Goal: Task Accomplishment & Management: Use online tool/utility

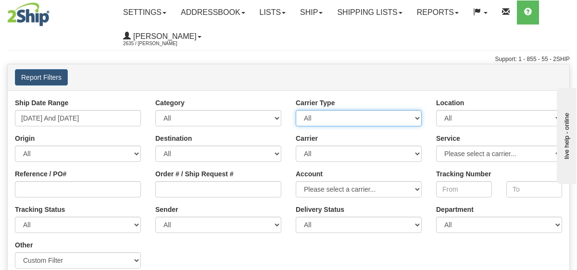
click at [359, 116] on select "All Most Common Small Package (Parcel / Courier) International Less Than Truckl…" at bounding box center [359, 118] width 126 height 16
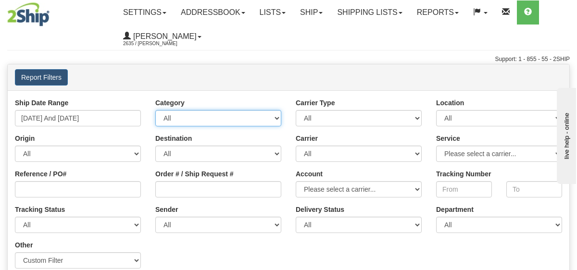
click at [254, 124] on select "All Inbound Outbound" at bounding box center [218, 118] width 126 height 16
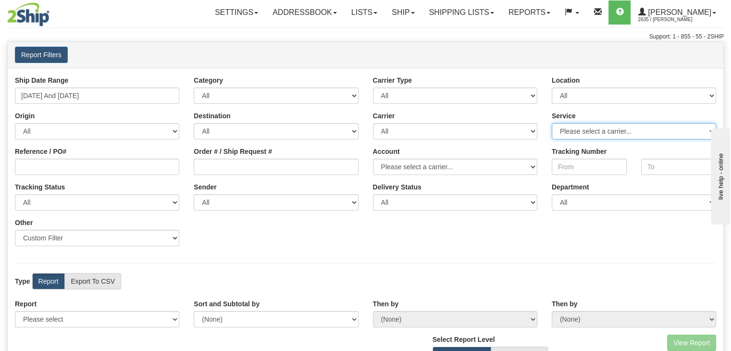
click at [577, 133] on select "Please select a carrier..." at bounding box center [634, 131] width 164 height 16
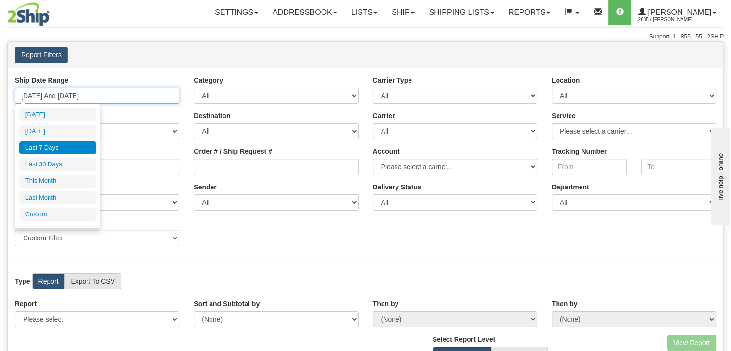
click at [91, 94] on input "[DATE] And [DATE]" at bounding box center [97, 96] width 164 height 16
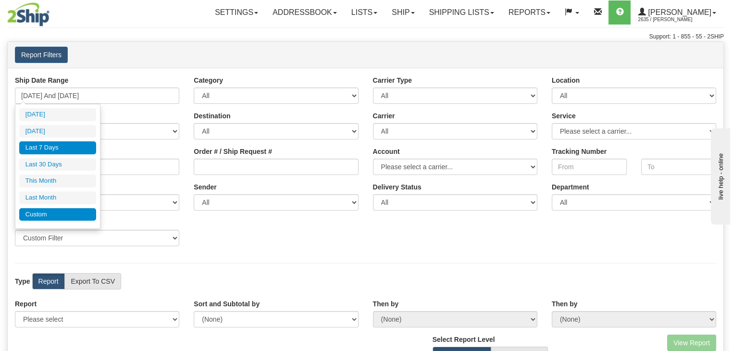
click at [65, 209] on li "Custom" at bounding box center [57, 214] width 77 height 13
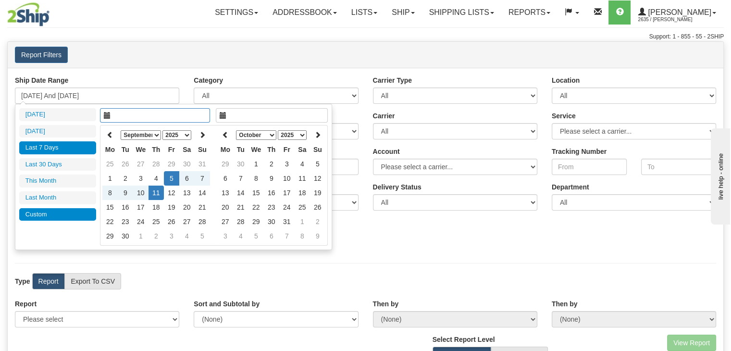
click at [83, 212] on li "Custom" at bounding box center [57, 214] width 77 height 13
click at [66, 216] on li "Custom" at bounding box center [57, 214] width 77 height 13
click at [47, 127] on li "[DATE]" at bounding box center [57, 131] width 77 height 13
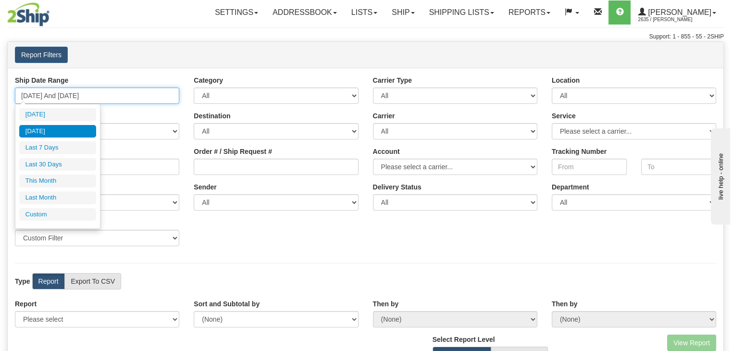
click at [113, 94] on input "[DATE] And [DATE]" at bounding box center [97, 96] width 164 height 16
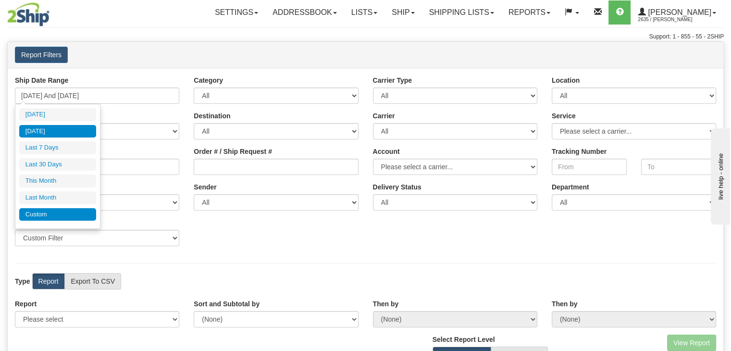
click at [55, 213] on li "Custom" at bounding box center [57, 214] width 77 height 13
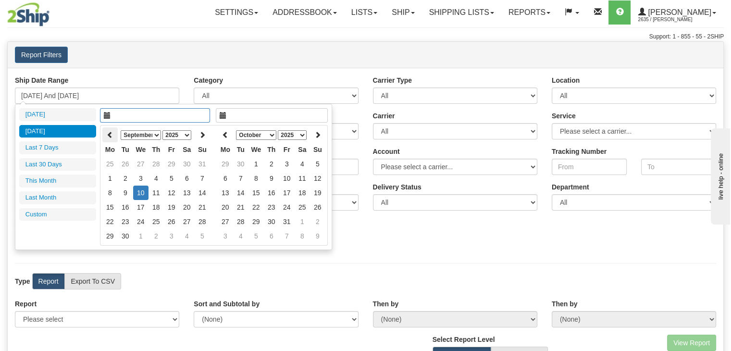
click at [113, 137] on icon at bounding box center [110, 134] width 7 height 7
click at [204, 133] on icon at bounding box center [202, 134] width 7 height 7
click at [200, 163] on td "1" at bounding box center [202, 164] width 15 height 14
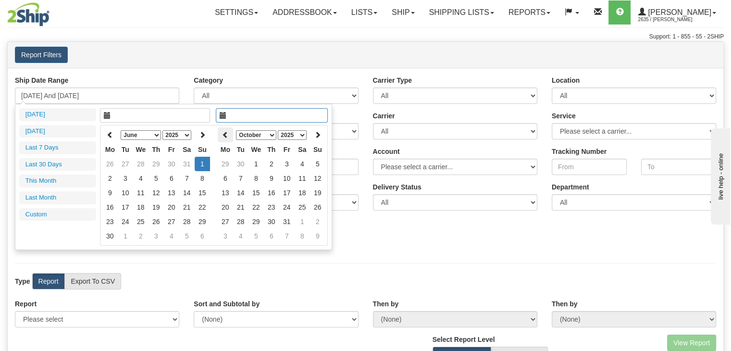
click at [227, 134] on icon at bounding box center [225, 134] width 7 height 7
click at [319, 131] on icon at bounding box center [317, 134] width 7 height 7
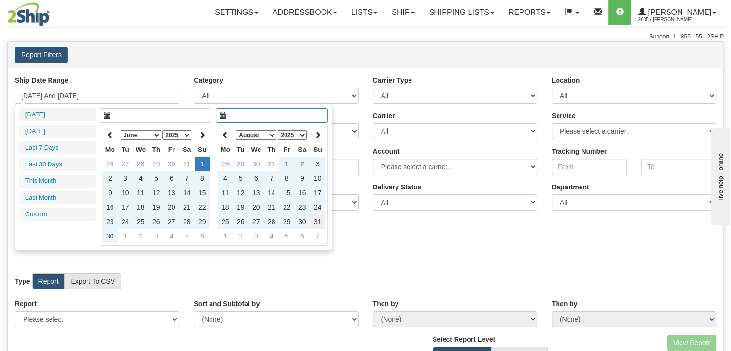
click at [317, 221] on td "31" at bounding box center [317, 221] width 15 height 14
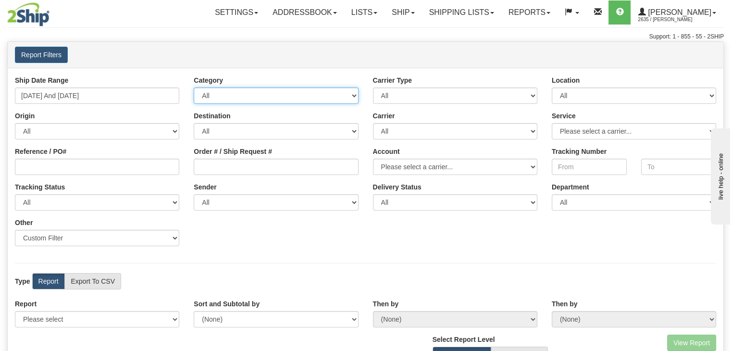
click at [264, 100] on select "All Inbound Outbound" at bounding box center [276, 96] width 164 height 16
drag, startPoint x: 280, startPoint y: 102, endPoint x: 377, endPoint y: 93, distance: 97.1
click at [377, 93] on div "Ship Date Range [DATE] And [DATE] Category All Inbound Outbound Carrier Type Al…" at bounding box center [366, 164] width 716 height 178
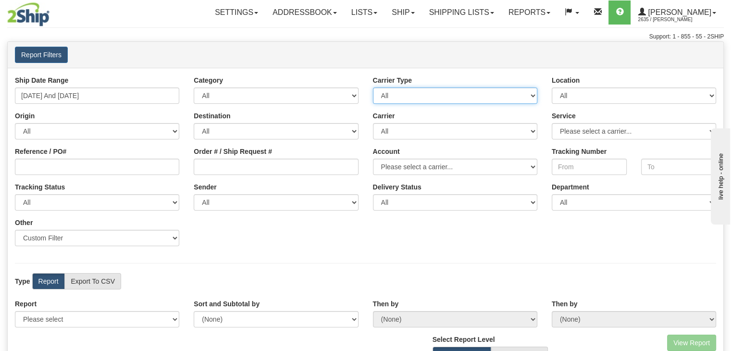
click at [377, 93] on select "All Most Common Small Package (Parcel / Courier) International Less Than Truckl…" at bounding box center [455, 96] width 164 height 16
drag, startPoint x: 377, startPoint y: 93, endPoint x: 548, endPoint y: 91, distance: 170.7
click at [548, 91] on div "Ship Date Range [DATE] And [DATE] Category All Inbound Outbound Carrier Type Al…" at bounding box center [366, 164] width 716 height 178
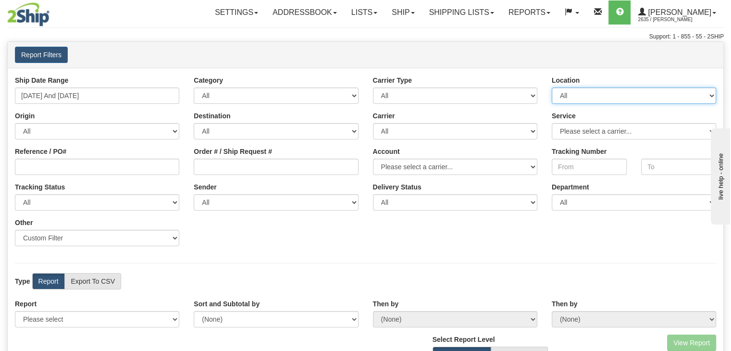
click at [569, 93] on select "All BEURER DAYCO Good Crisp LIBERTY NATPATH ONTOR SHOCKWAVE STARMRKT VITFLO WAT…" at bounding box center [634, 96] width 164 height 16
click at [577, 88] on select "All BEURER DAYCO Good Crisp LIBERTY NATPATH ONTOR SHOCKWAVE STARMRKT VITFLO WAT…" at bounding box center [634, 96] width 164 height 16
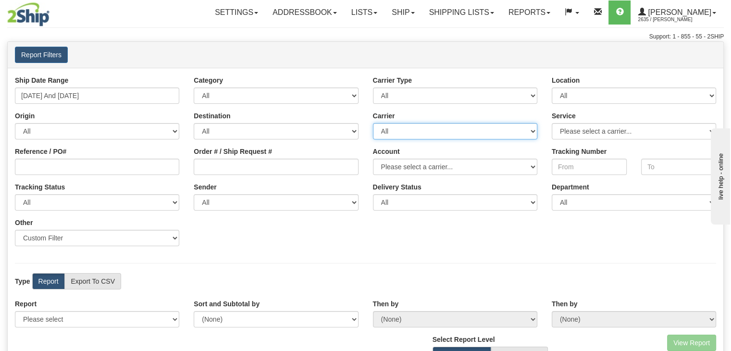
click at [397, 129] on select "All 2Ship [DATE] Apex Canada Post DHL FedEx Express® FedEx® LTL GLS Canada [PER…" at bounding box center [455, 131] width 164 height 16
click at [562, 136] on select "Please select a carrier..." at bounding box center [634, 131] width 164 height 16
click at [514, 131] on select "All 2Ship [DATE] Apex Canada Post DHL FedEx Express® FedEx® LTL GLS Canada [PER…" at bounding box center [455, 131] width 164 height 16
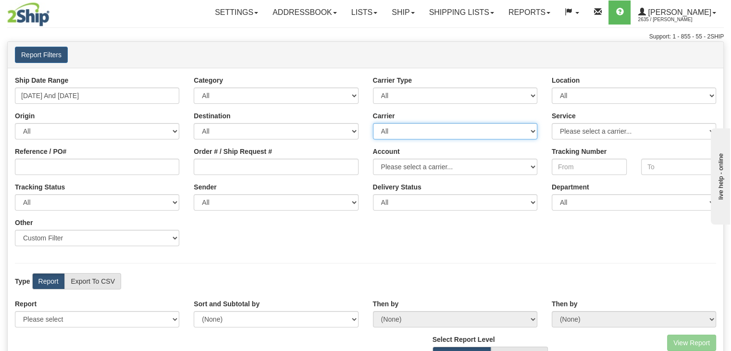
select select "8"
click at [373, 123] on select "All 2Ship [DATE] Apex Canada Post DHL FedEx Express® FedEx® LTL GLS Canada [PER…" at bounding box center [455, 131] width 164 height 16
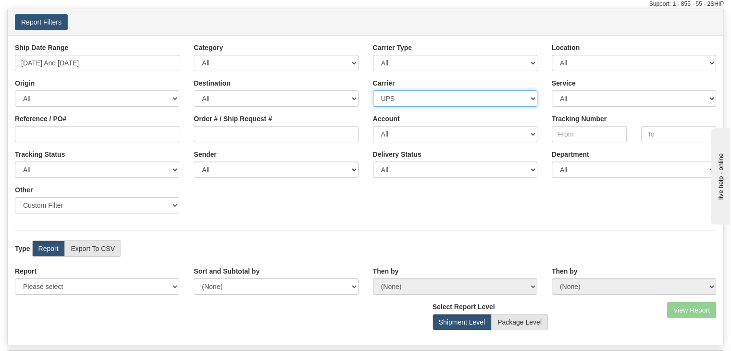
scroll to position [34, 0]
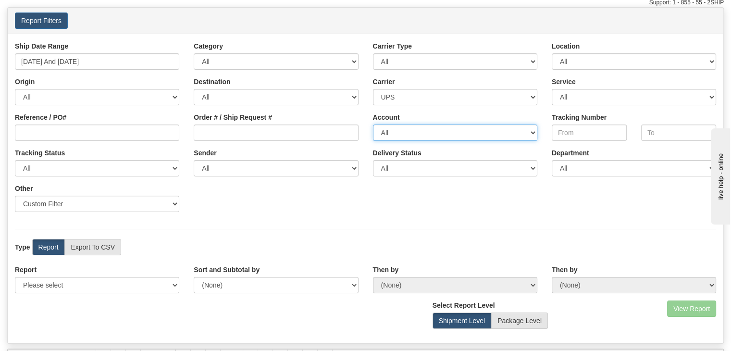
click at [423, 129] on select "All JDS - GREEN RD - HF8219 JDS UPS BASALTIC - 04720F JDS UPS [PERSON_NAME] - 0…" at bounding box center [455, 133] width 164 height 16
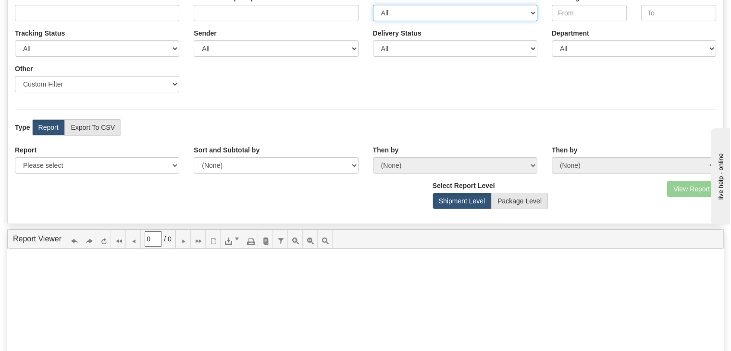
scroll to position [154, 0]
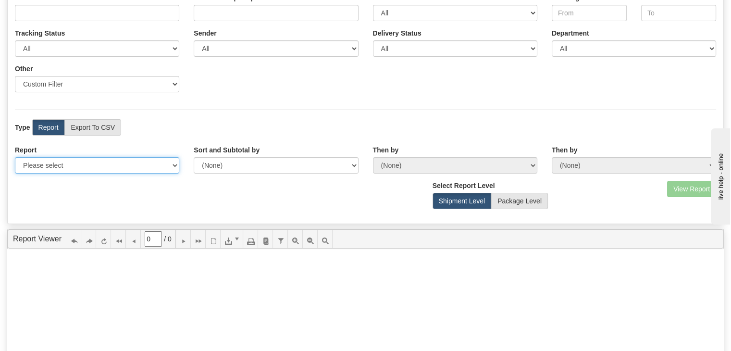
click at [156, 168] on select "Please select 1 Line Shipment Report Address Detail Basic Shipment Overview Can…" at bounding box center [97, 165] width 164 height 16
select select "Users\1 Line Shipment Report.trdx"
click at [15, 157] on select "Please select 1 Line Shipment Report Address Detail Basic Shipment Overview Can…" at bounding box center [97, 165] width 164 height 16
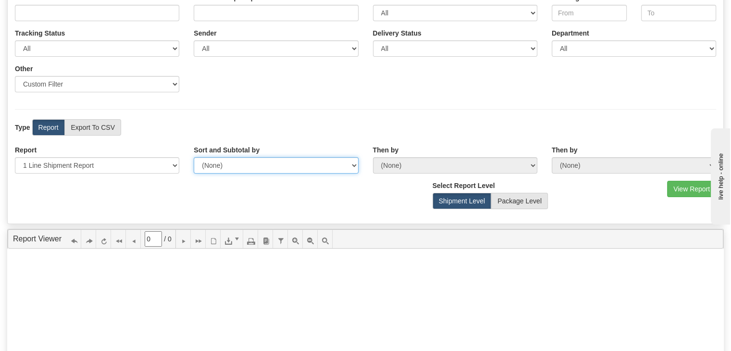
click at [312, 160] on select "(None) Carrier Name Service Name Origin Destination Location Name Account Numbe…" at bounding box center [276, 165] width 164 height 16
click at [308, 161] on select "(None) Carrier Name Service Name Origin Destination Location Name Account Numbe…" at bounding box center [276, 165] width 164 height 16
click at [454, 118] on div "Ship Date Range [DATE] And [DATE] Category All Inbound Outbound Carrier Type Al…" at bounding box center [366, 69] width 716 height 310
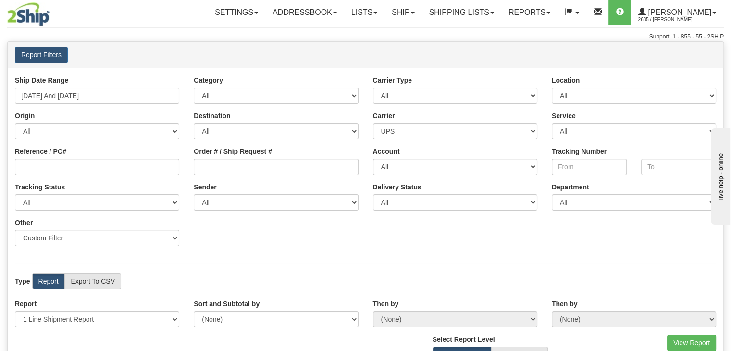
scroll to position [0, 0]
click at [441, 167] on select "All JDS - GREEN RD - HF8219 JDS UPS BASALTIC - 04720F JDS UPS [PERSON_NAME] - 0…" at bounding box center [455, 167] width 164 height 16
click at [577, 96] on select "All BEURER DAYCO Good Crisp LIBERTY NATPATH ONTOR SHOCKWAVE STARMRKT VITFLO WAT…" at bounding box center [634, 96] width 164 height 16
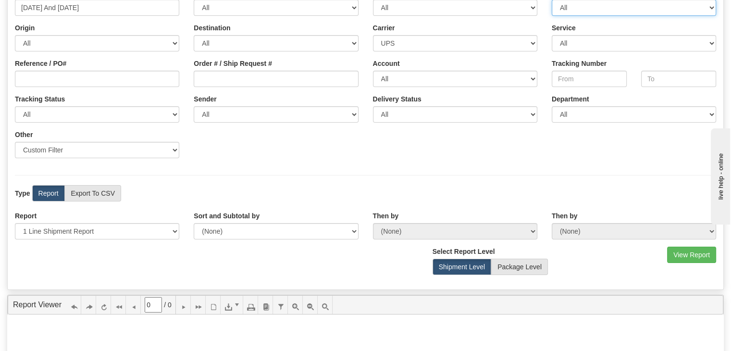
scroll to position [108, 0]
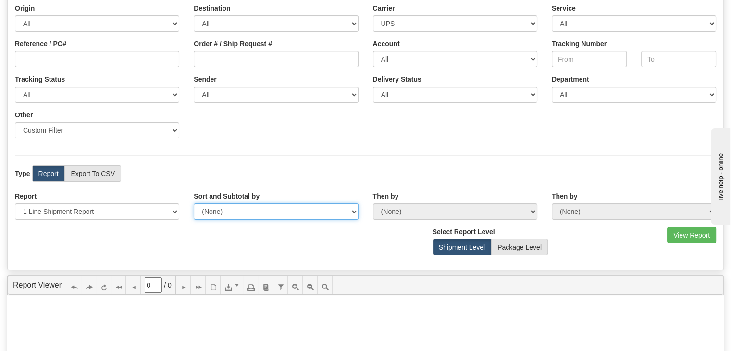
click at [321, 210] on select "(None) Carrier Name Service Name Origin Destination Location Name Account Numbe…" at bounding box center [276, 211] width 164 height 16
select select "Location Name"
click at [194, 203] on select "(None) Carrier Name Service Name Origin Destination Location Name Account Numbe…" at bounding box center [276, 211] width 164 height 16
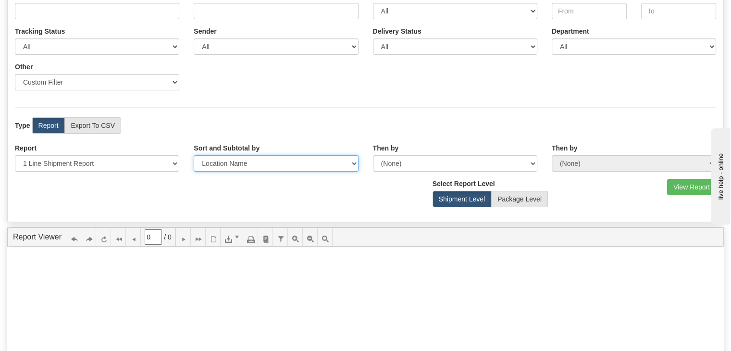
scroll to position [157, 0]
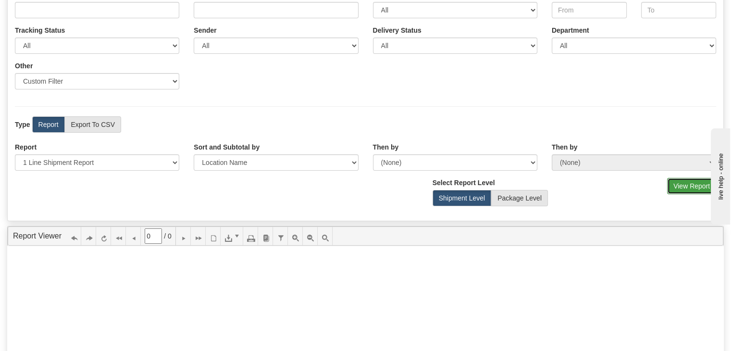
click at [577, 188] on button "View Report" at bounding box center [691, 186] width 49 height 16
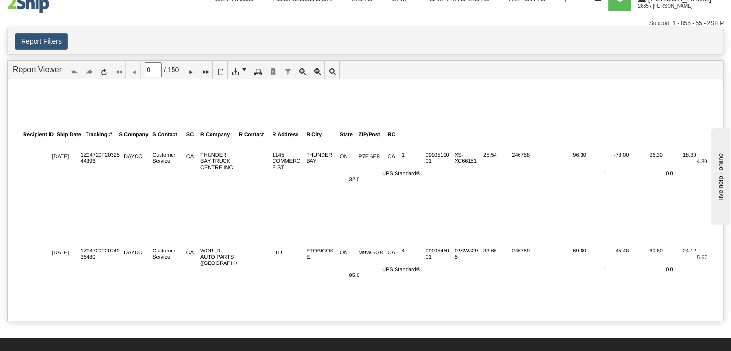
scroll to position [0, 0]
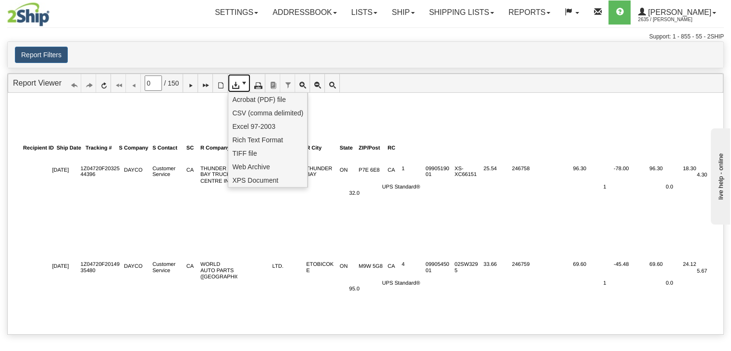
click at [237, 80] on icon at bounding box center [235, 83] width 7 height 7
click at [276, 109] on span "CSV (comma delimited)" at bounding box center [267, 113] width 71 height 10
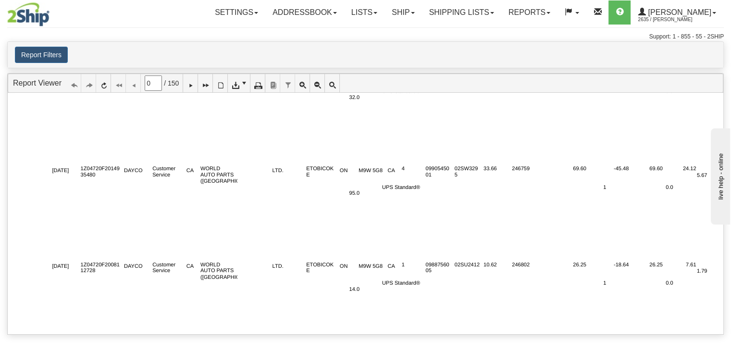
scroll to position [0, 7]
